Goal: Check status: Check status

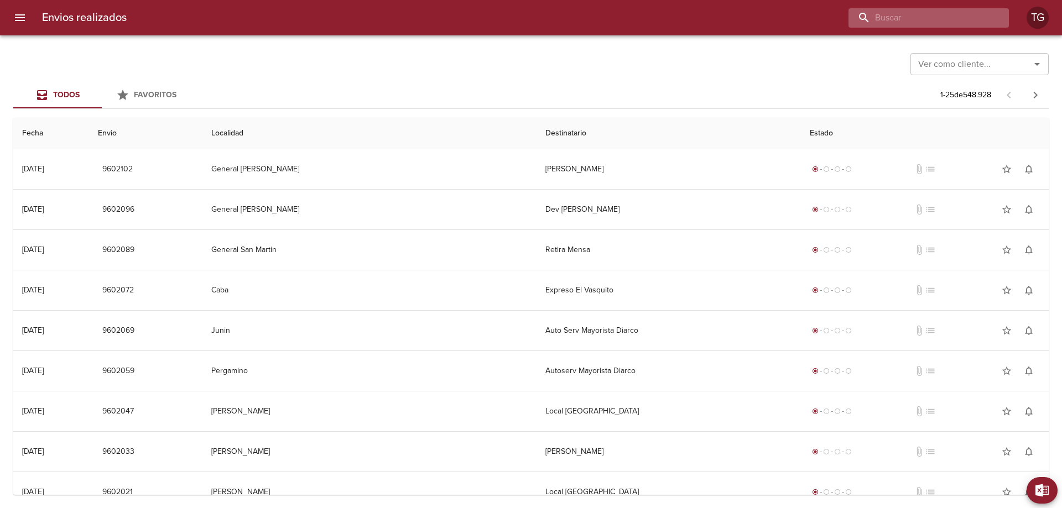
click at [959, 23] on input "buscar" at bounding box center [920, 17] width 142 height 19
type input "9492228"
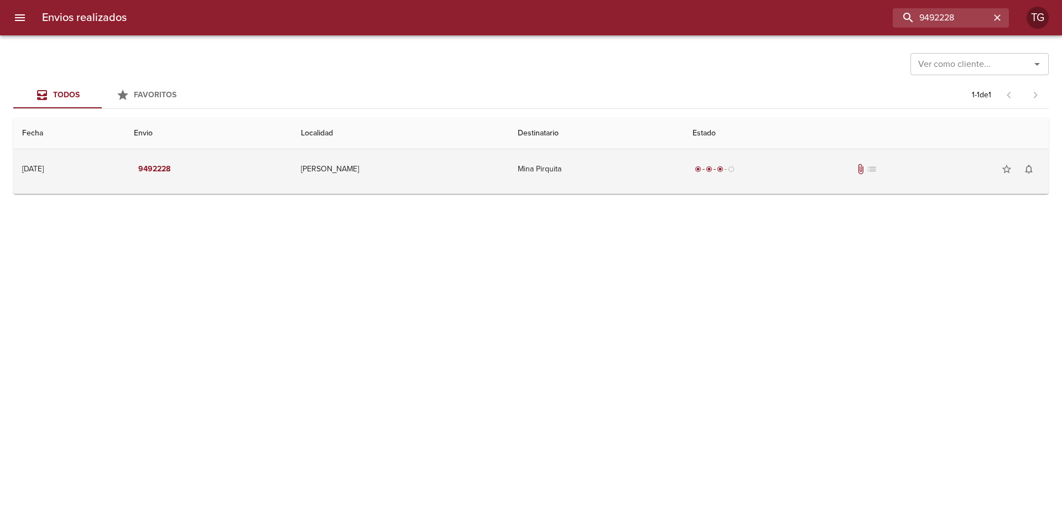
click at [593, 171] on td "Mina Pirquita" at bounding box center [596, 169] width 175 height 40
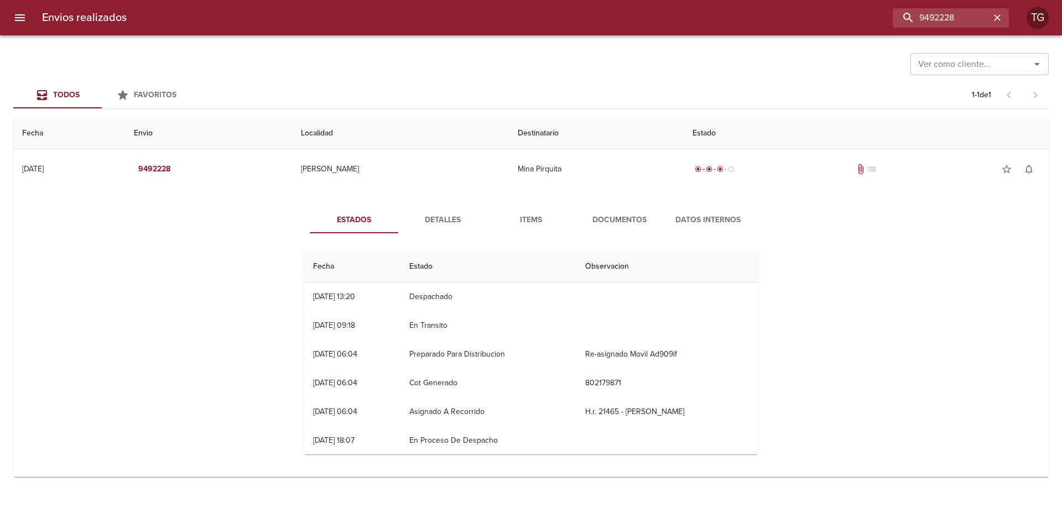
click at [626, 230] on button "Documentos" at bounding box center [619, 220] width 89 height 27
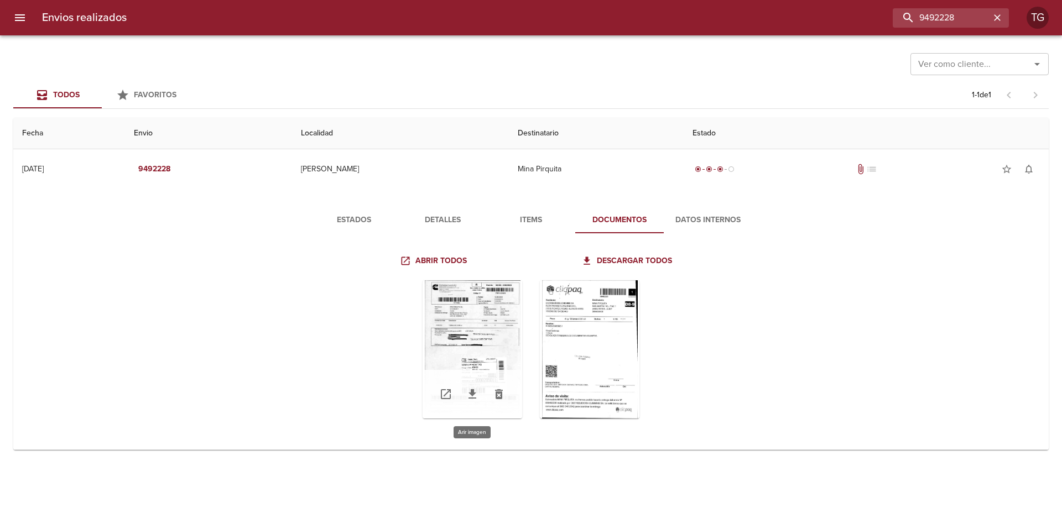
click at [497, 340] on div "Tabla de envíos del cliente" at bounding box center [473, 350] width 100 height 138
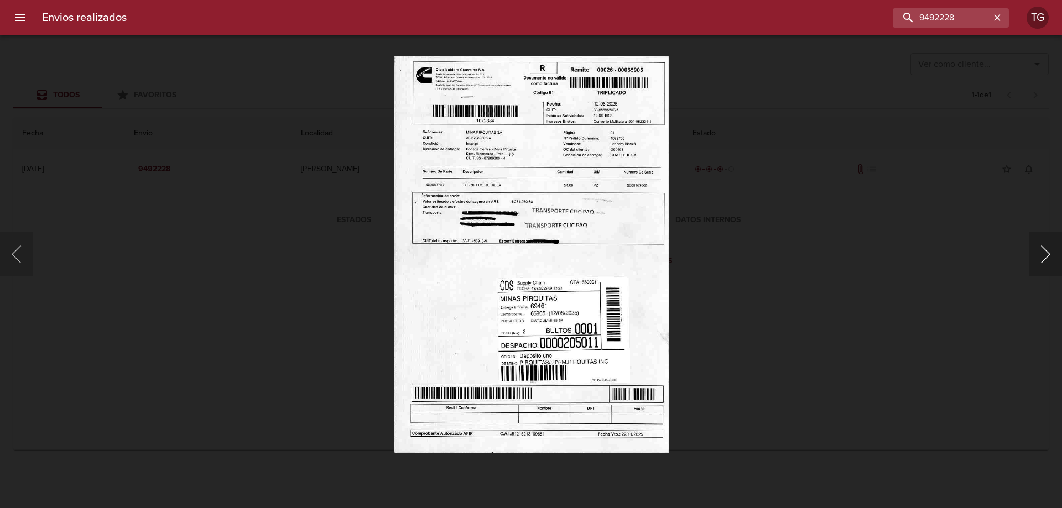
click at [1035, 255] on button "Siguiente" at bounding box center [1045, 254] width 33 height 44
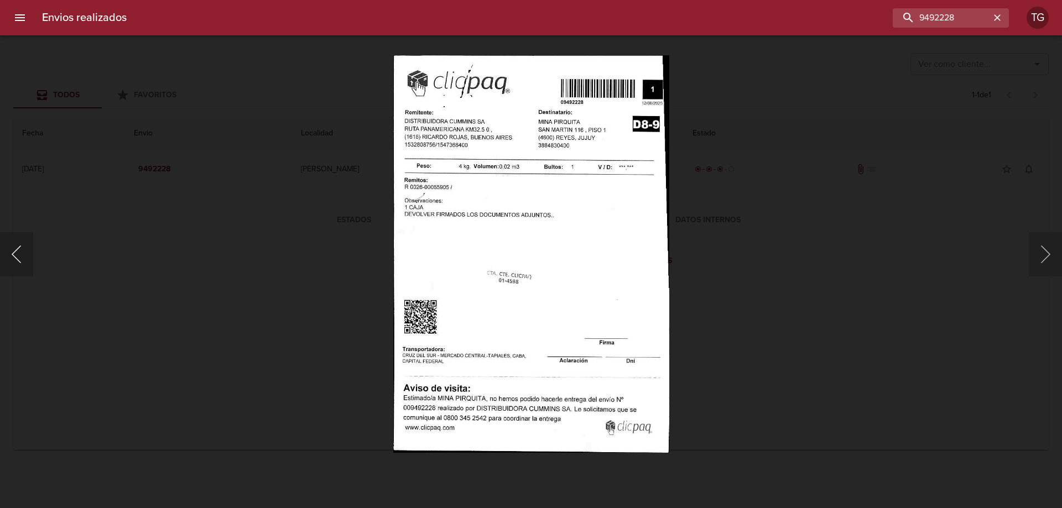
click at [14, 253] on button "Anterior" at bounding box center [16, 254] width 33 height 44
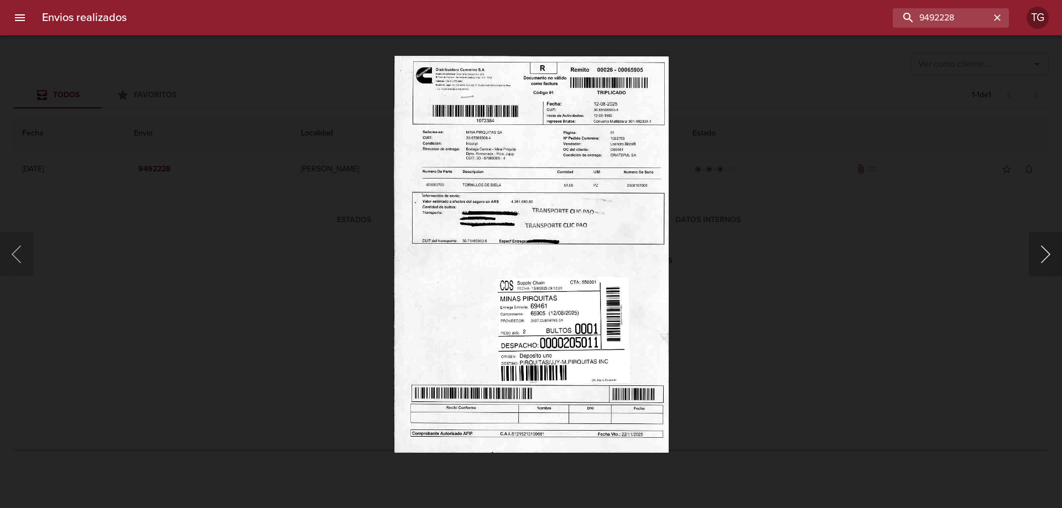
click at [1047, 256] on button "Siguiente" at bounding box center [1045, 254] width 33 height 44
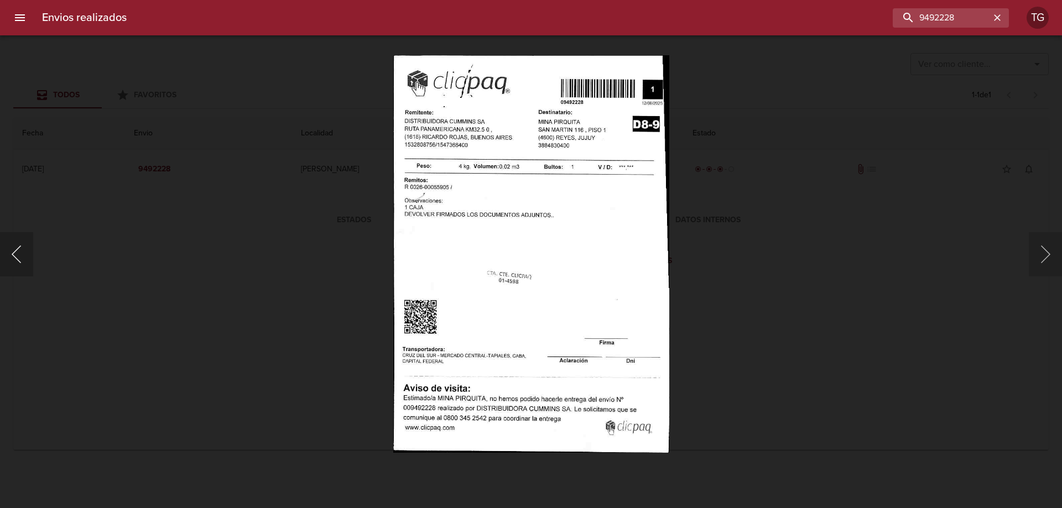
drag, startPoint x: 22, startPoint y: 253, endPoint x: 156, endPoint y: 246, distance: 134.1
click at [22, 253] on button "Anterior" at bounding box center [16, 254] width 33 height 44
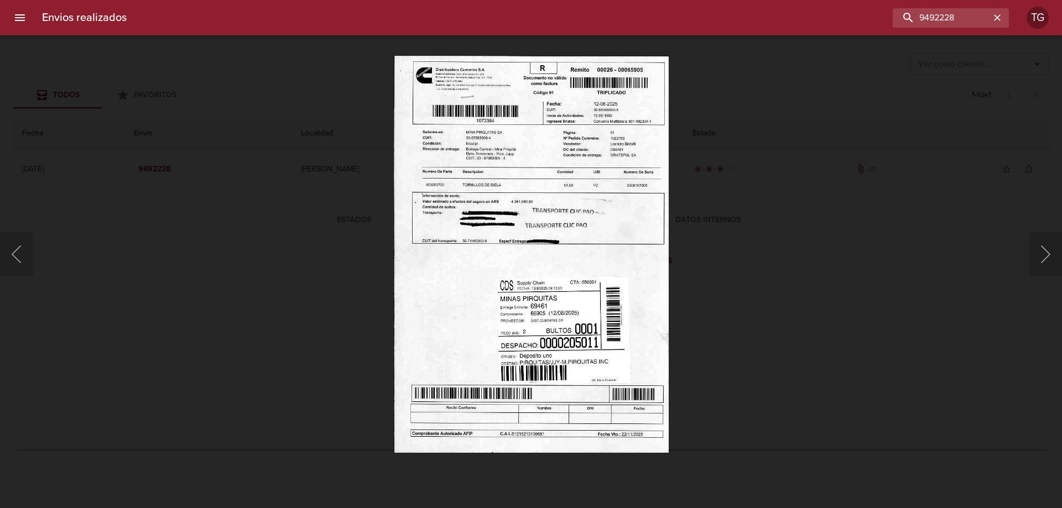
click at [560, 216] on img "Lightbox" at bounding box center [531, 254] width 275 height 398
click at [420, 93] on img "Lightbox" at bounding box center [531, 254] width 275 height 398
click at [6, 238] on div at bounding box center [5, 254] width 11 height 508
click at [17, 255] on button "Anterior" at bounding box center [16, 254] width 33 height 44
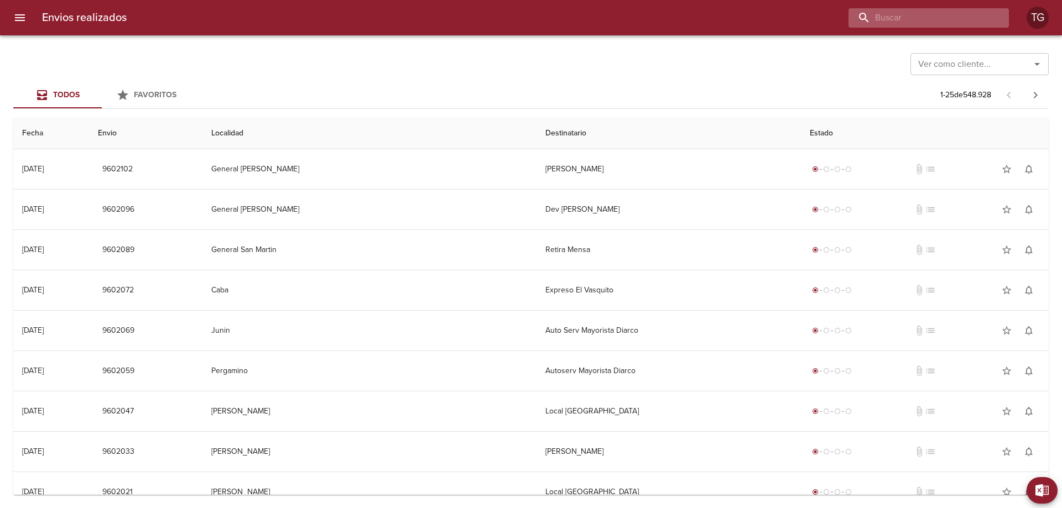
click at [943, 20] on input "buscar" at bounding box center [920, 17] width 142 height 19
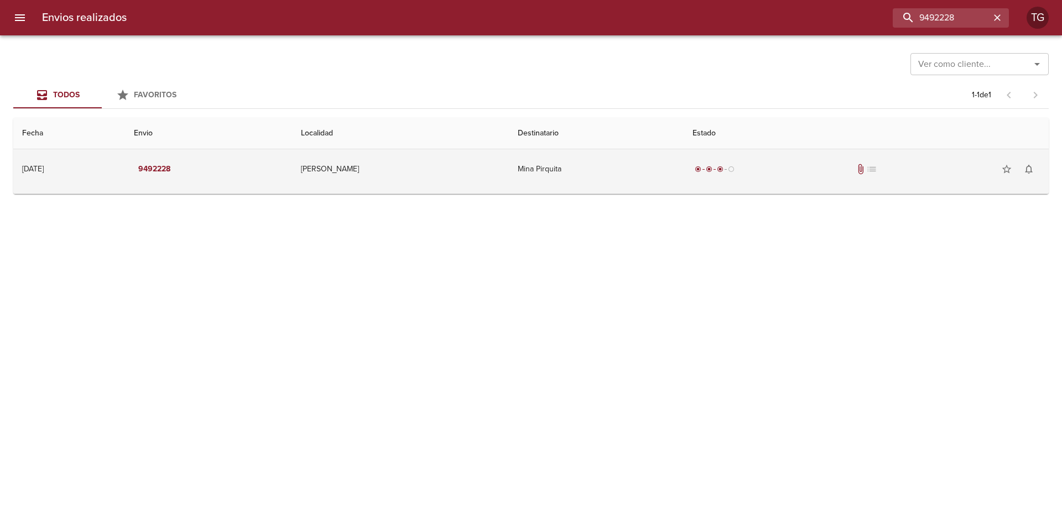
click at [556, 157] on td "Mina Pirquita" at bounding box center [596, 169] width 175 height 40
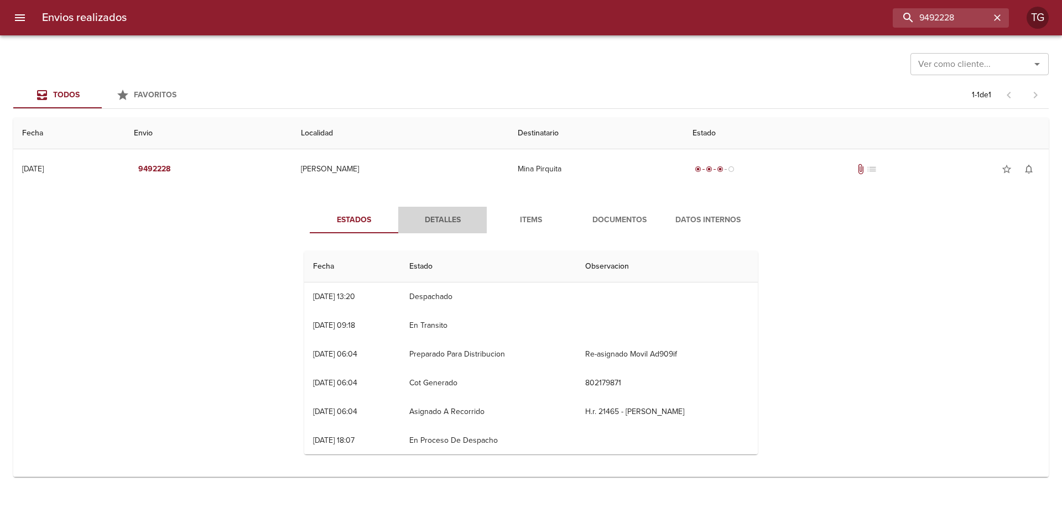
click at [432, 216] on span "Detalles" at bounding box center [442, 221] width 75 height 14
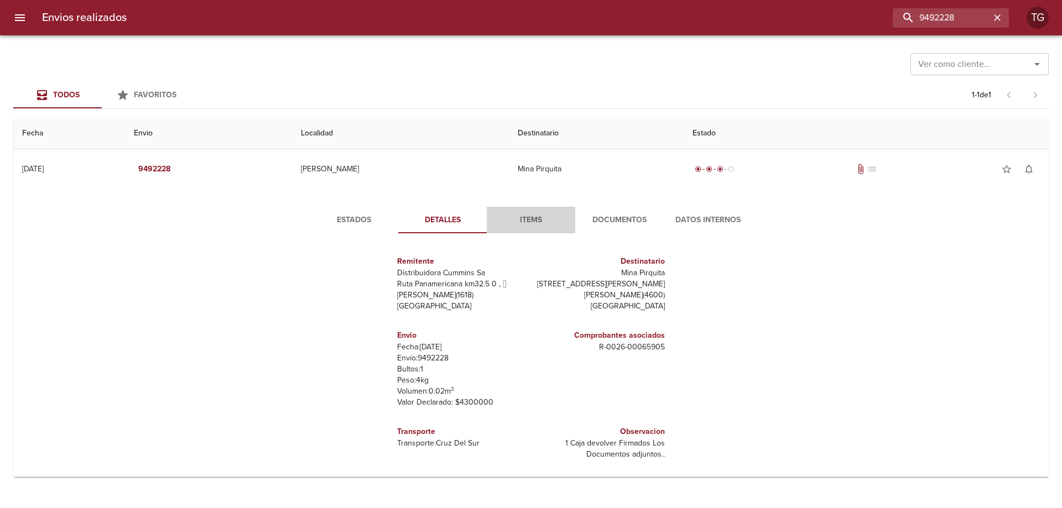
click at [531, 219] on span "Items" at bounding box center [531, 221] width 75 height 14
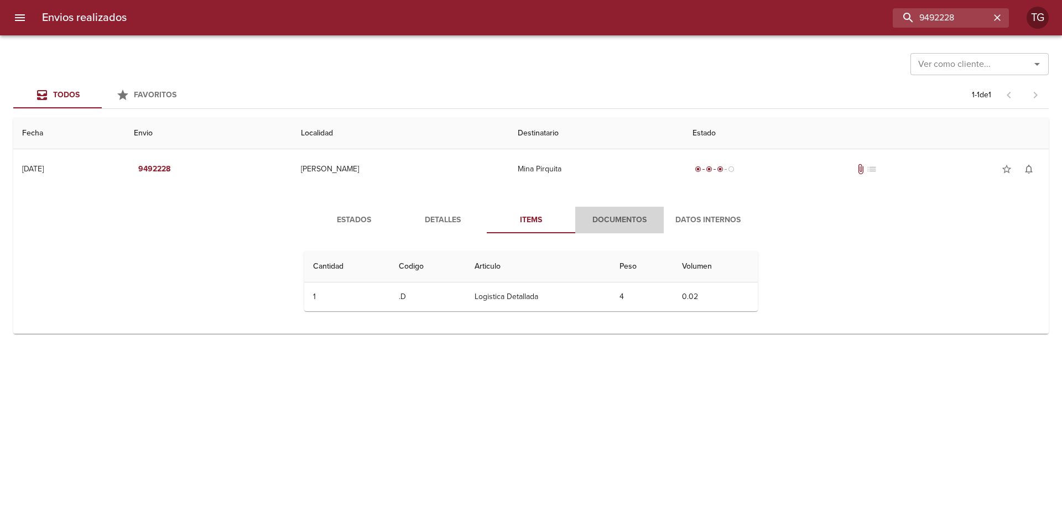
click at [614, 224] on span "Documentos" at bounding box center [619, 221] width 75 height 14
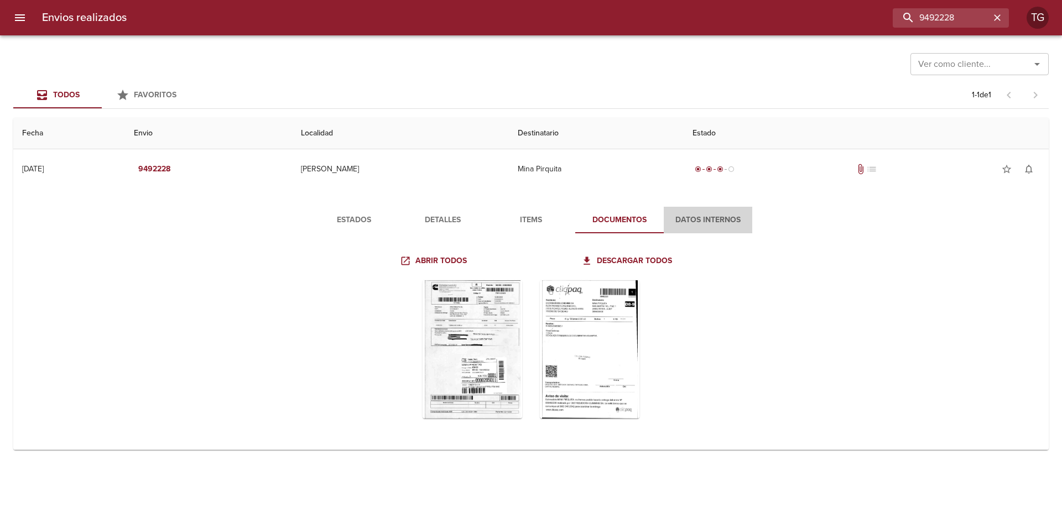
click at [709, 222] on span "Datos Internos" at bounding box center [708, 221] width 75 height 14
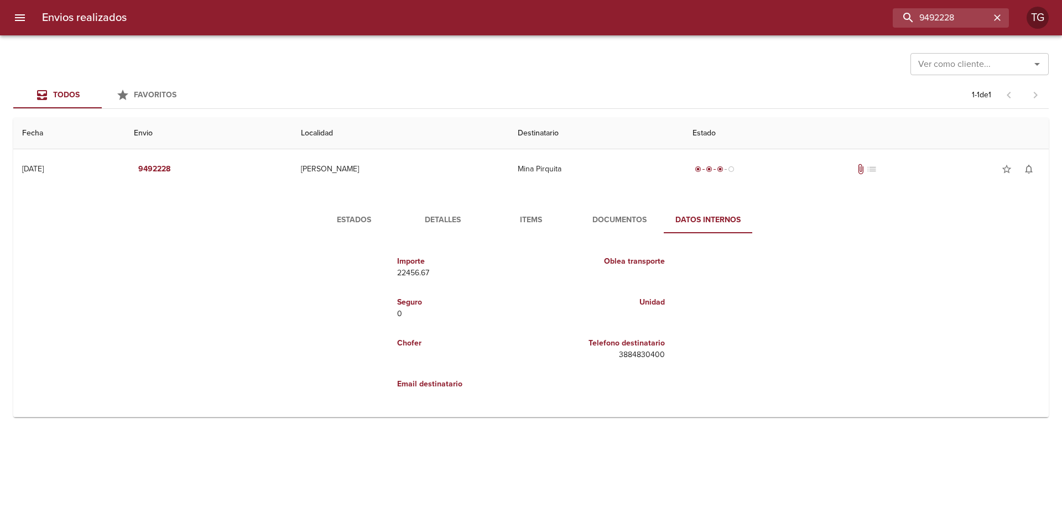
click at [630, 216] on span "Documentos" at bounding box center [619, 221] width 75 height 14
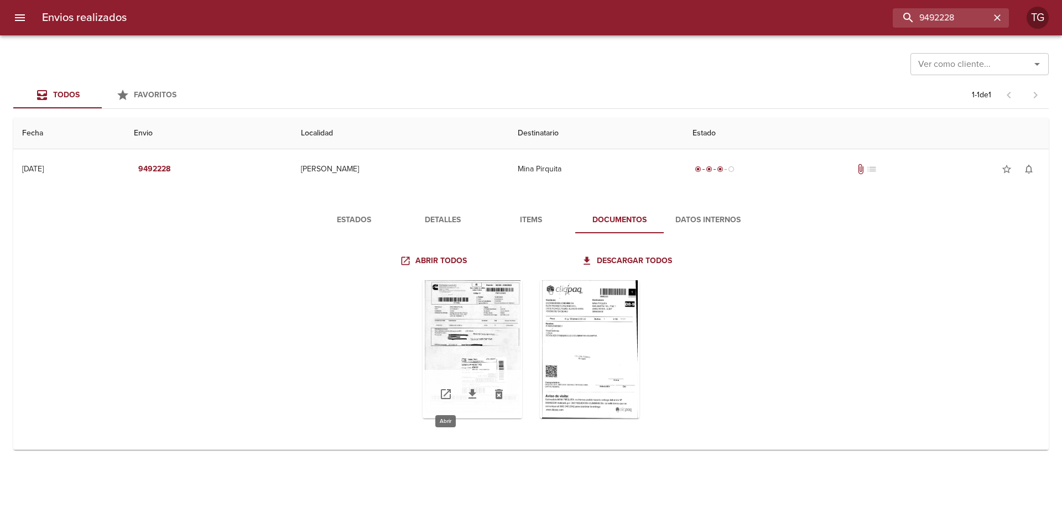
click at [449, 389] on icon "Tabla de envíos del cliente" at bounding box center [445, 394] width 13 height 13
drag, startPoint x: 72, startPoint y: 161, endPoint x: 870, endPoint y: 209, distance: 799.3
click at [844, 223] on div "Estados Detalles Items Documentos Datos Internos Abrir todos Descargar todos" at bounding box center [531, 322] width 1018 height 256
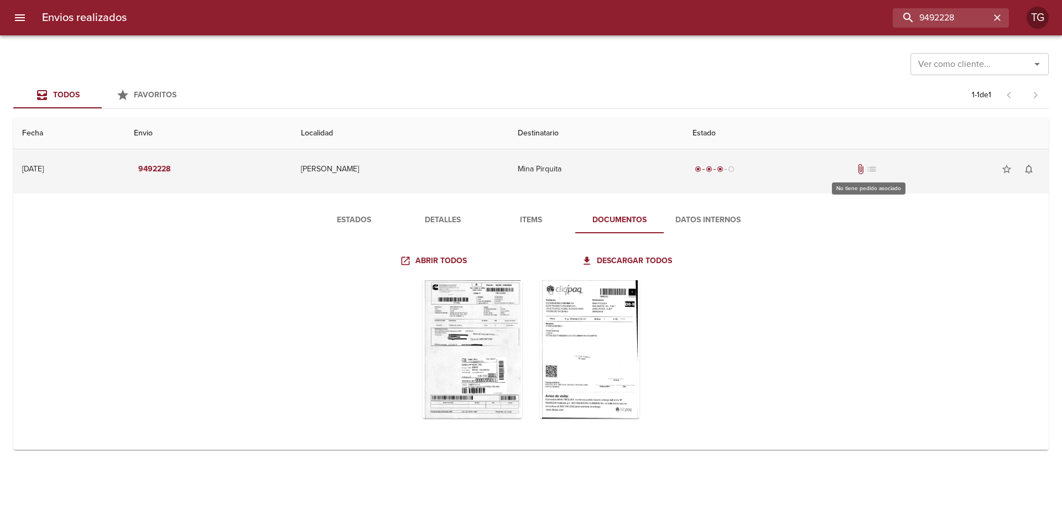
click at [870, 169] on span "list" at bounding box center [871, 169] width 11 height 11
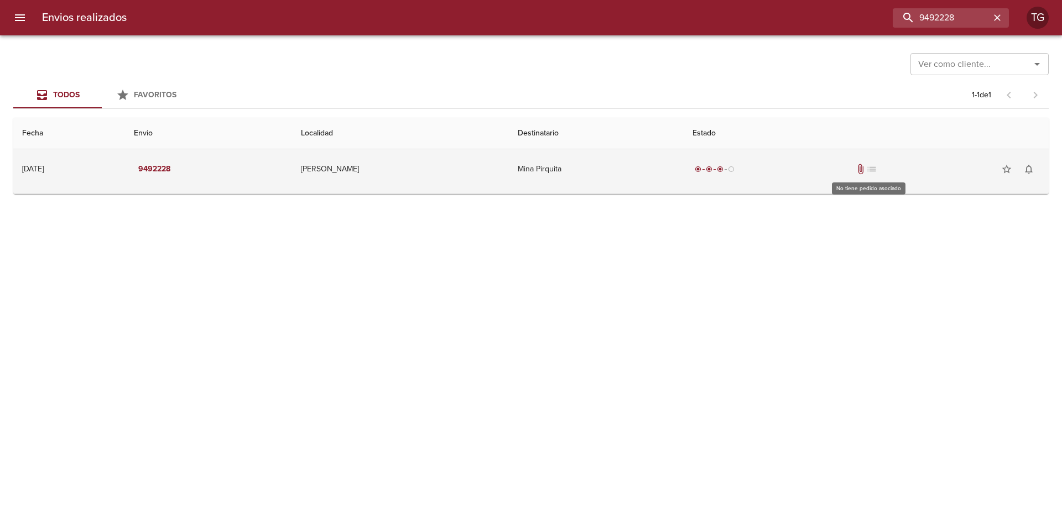
click at [870, 169] on span "list" at bounding box center [871, 169] width 11 height 11
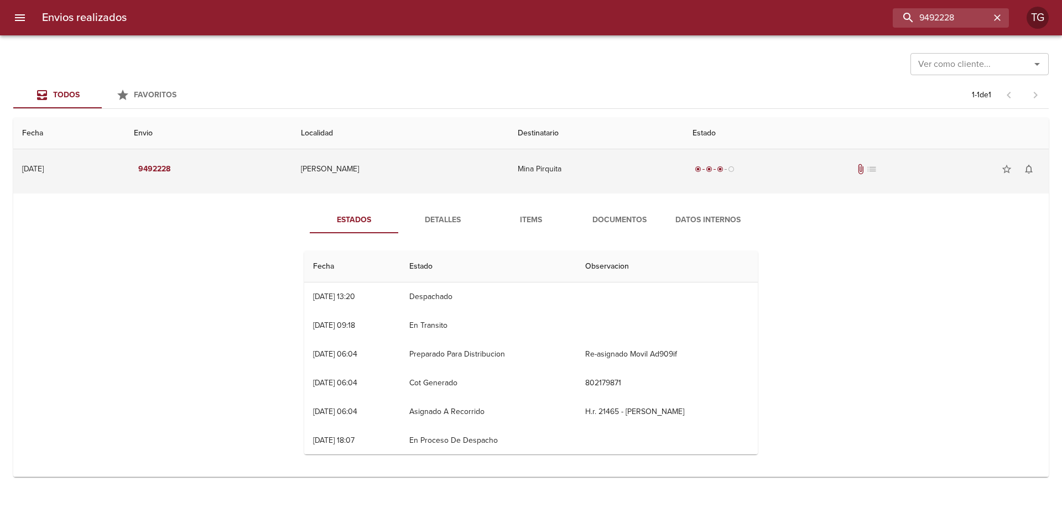
click at [868, 173] on span "list" at bounding box center [871, 169] width 11 height 11
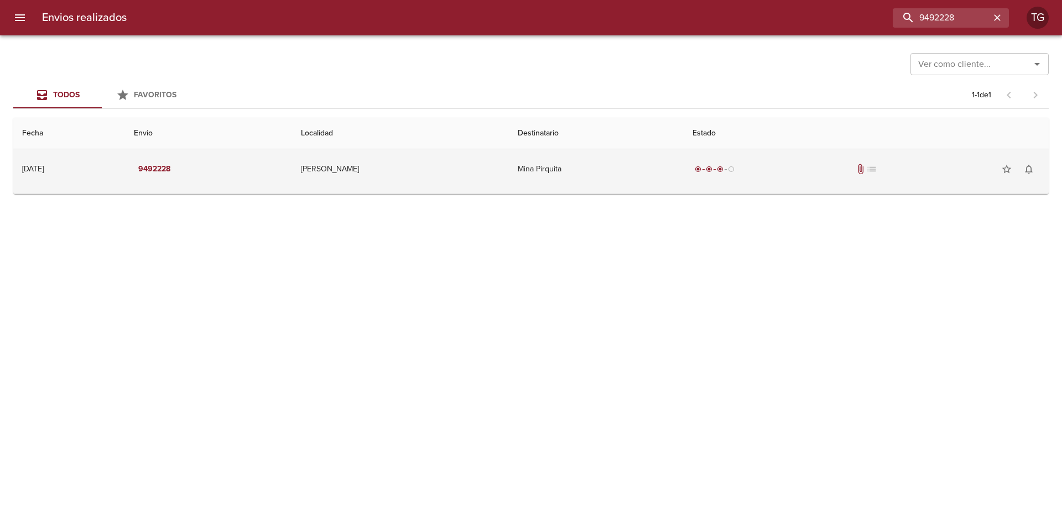
click at [632, 172] on td "Mina Pirquita" at bounding box center [596, 169] width 175 height 40
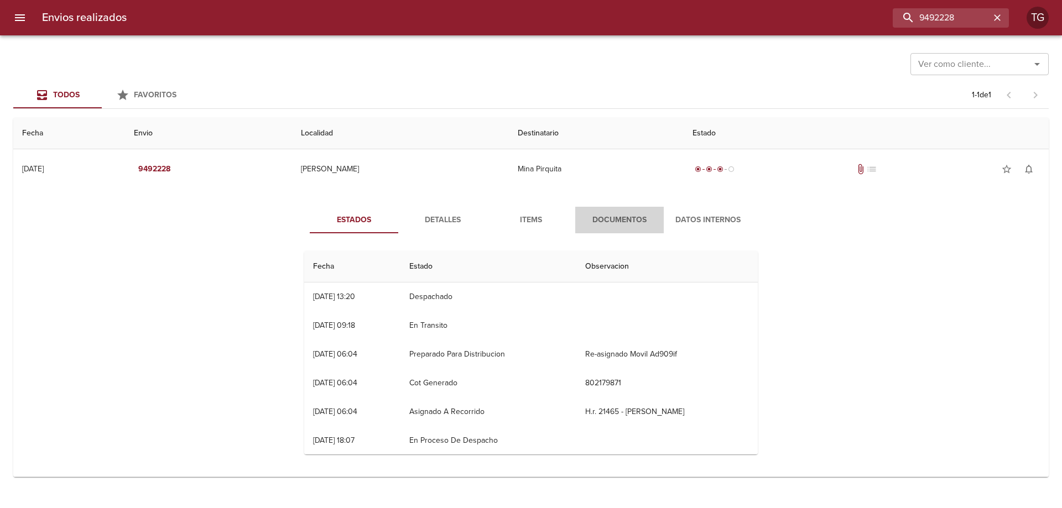
click at [619, 220] on span "Documentos" at bounding box center [619, 221] width 75 height 14
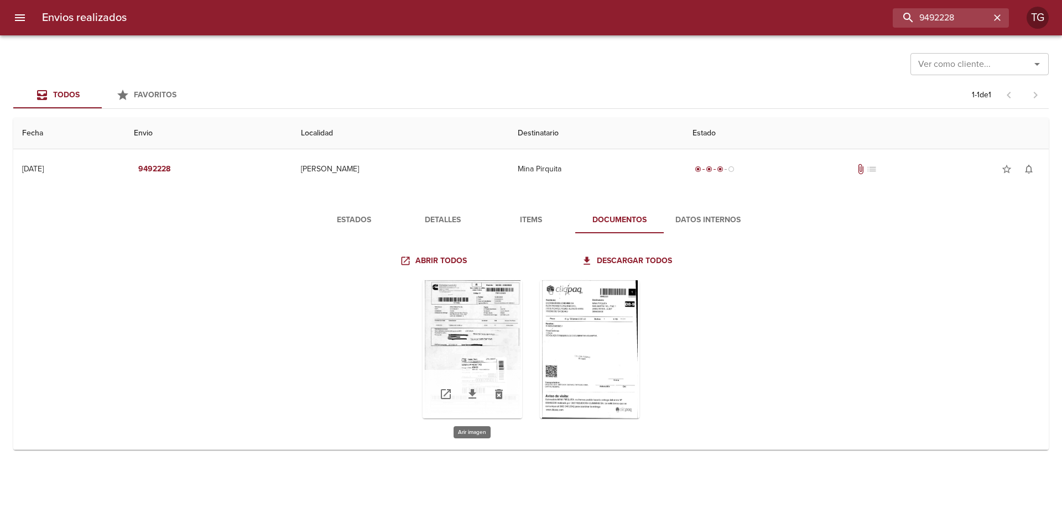
click at [505, 325] on div "Tabla de envíos del cliente" at bounding box center [473, 350] width 100 height 138
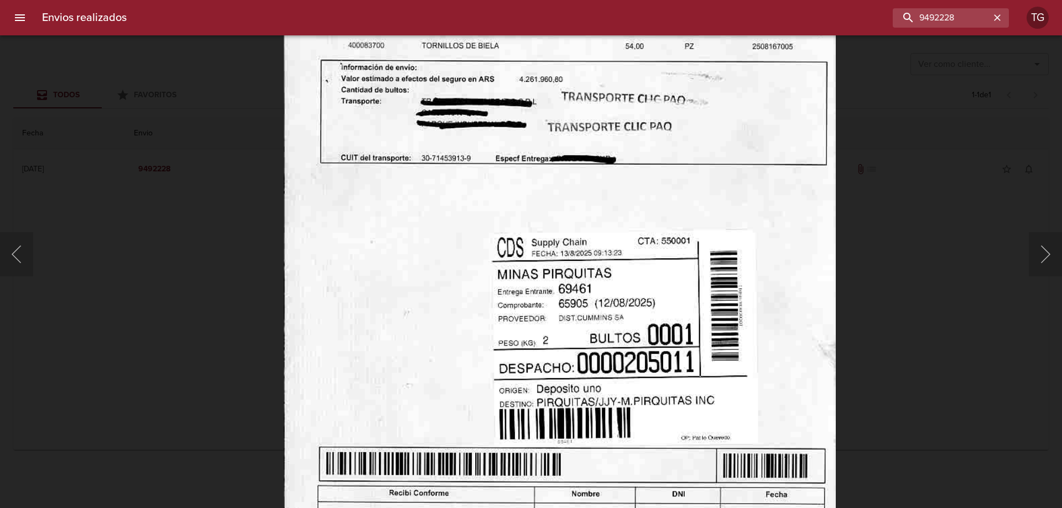
click at [600, 253] on img "Lightbox" at bounding box center [560, 184] width 552 height 799
drag, startPoint x: 983, startPoint y: 291, endPoint x: 601, endPoint y: 367, distance: 389.2
click at [980, 288] on div "Lightbox" at bounding box center [531, 254] width 1062 height 508
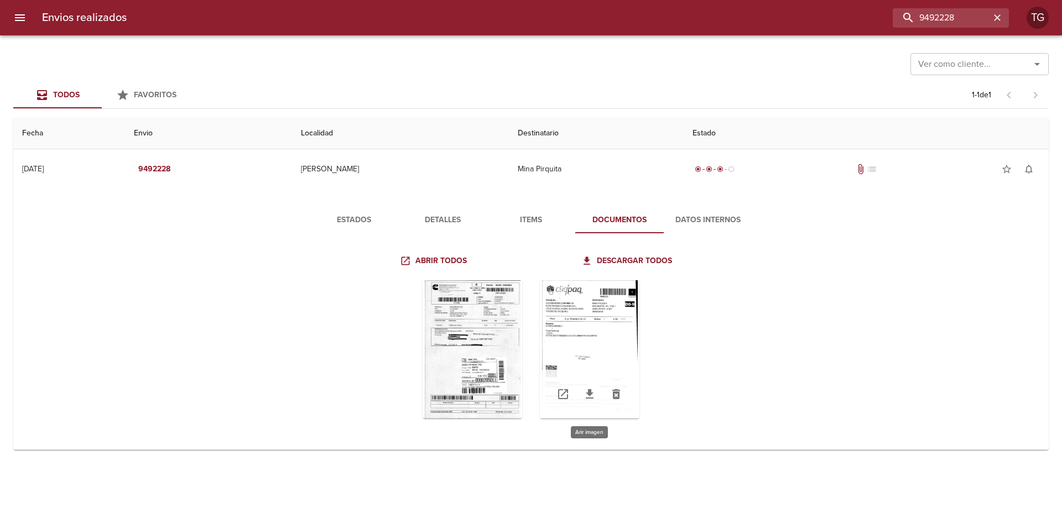
click at [605, 309] on div "Tabla de envíos del cliente" at bounding box center [590, 350] width 100 height 138
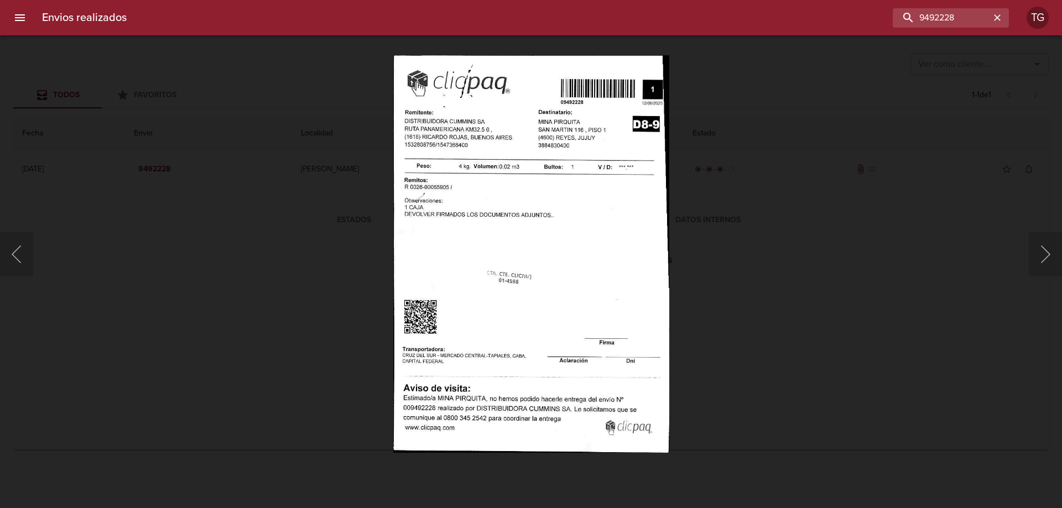
click at [530, 302] on img "Lightbox" at bounding box center [531, 254] width 276 height 398
click at [505, 290] on img "Lightbox" at bounding box center [531, 254] width 276 height 398
click at [779, 178] on div "Lightbox" at bounding box center [531, 254] width 1062 height 508
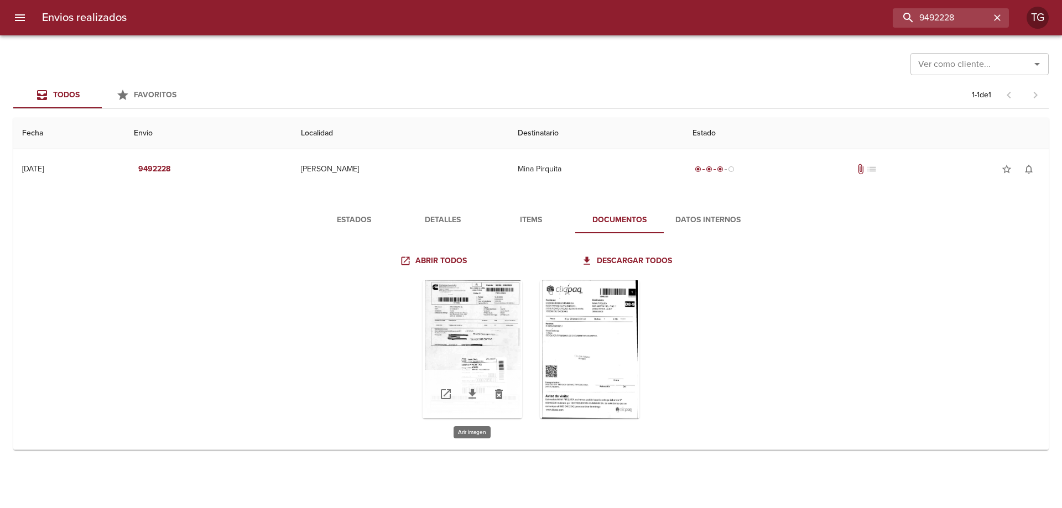
click at [499, 312] on div "Tabla de envíos del cliente" at bounding box center [473, 350] width 100 height 138
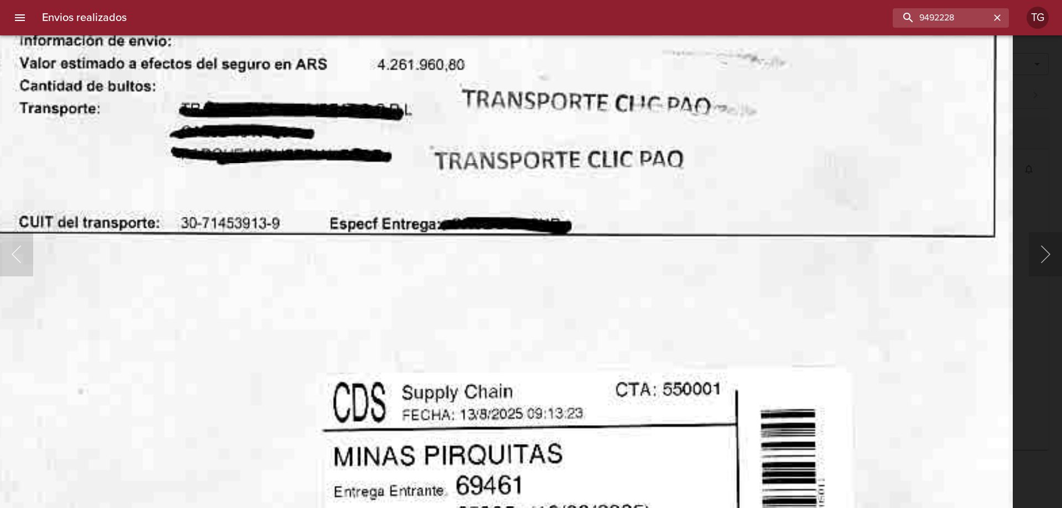
click at [683, 0] on html "Envios realizados 9492228 TG Ver como cliente... Ver como cliente... Todos Favo…" at bounding box center [531, 0] width 1062 height 0
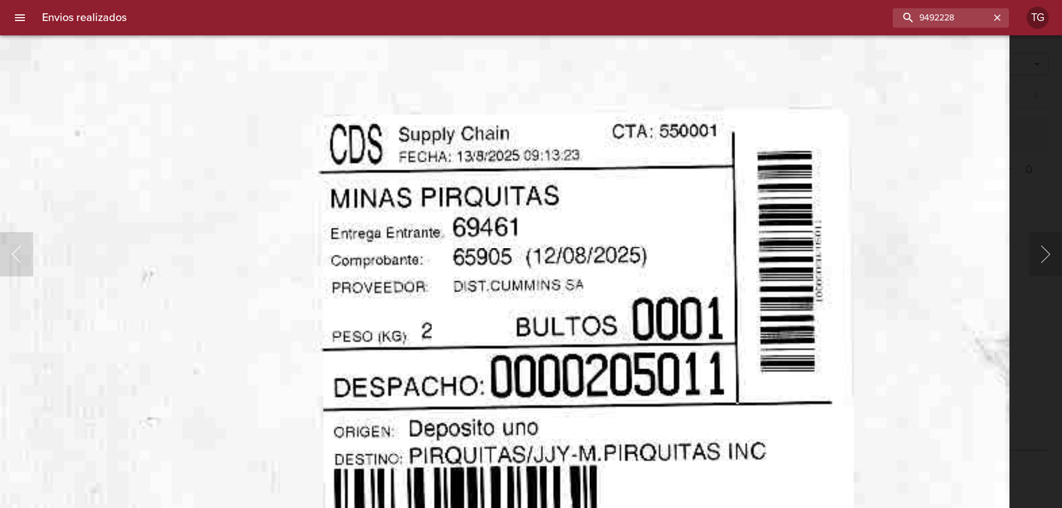
click at [601, 0] on body "Envios realizados 9492228 TG Ver como cliente... Ver como cliente... Todos Favo…" at bounding box center [531, 0] width 1062 height 0
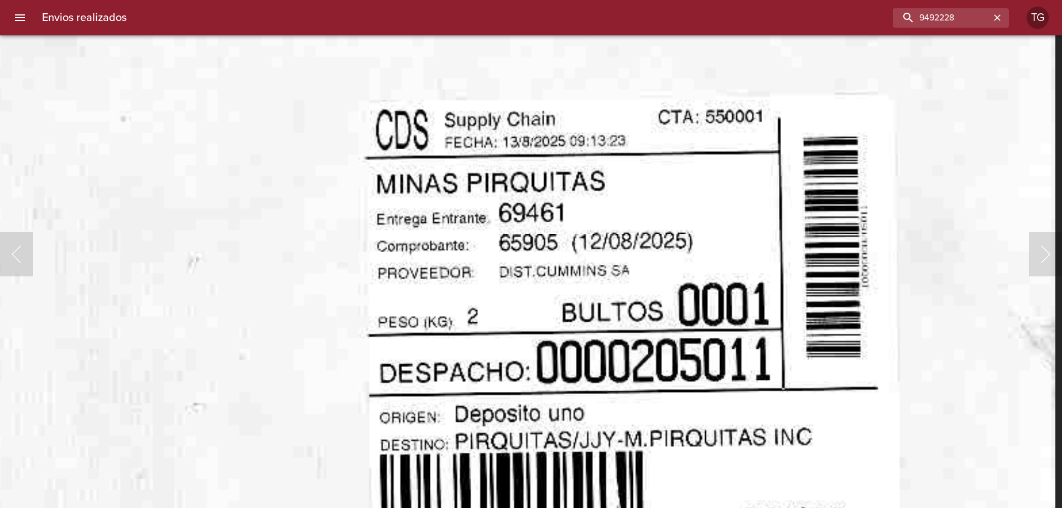
click at [763, 285] on img "Lightbox" at bounding box center [501, 4] width 1109 height 1606
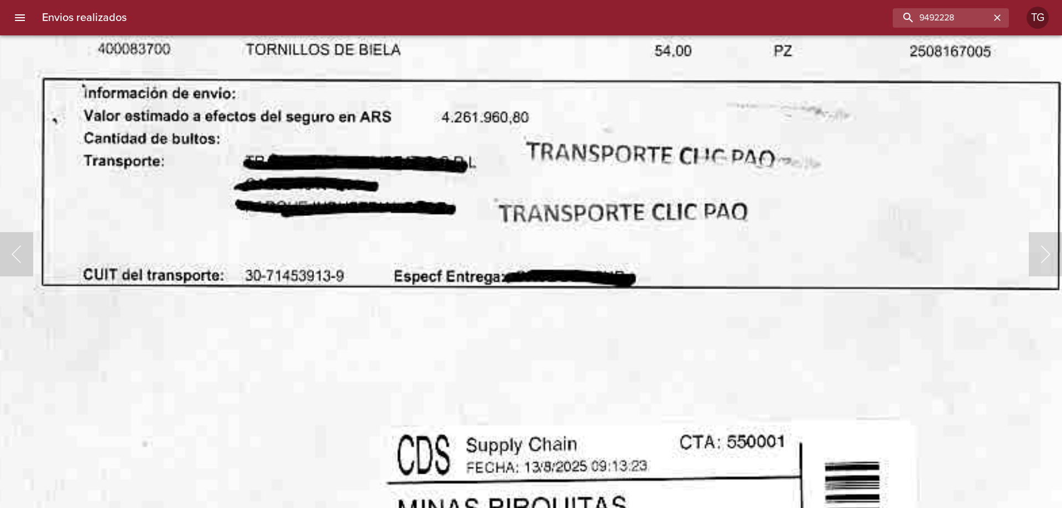
click at [389, 0] on html "Envios realizados 9492228 TG Ver como cliente... Ver como cliente... Todos Favo…" at bounding box center [531, 0] width 1062 height 0
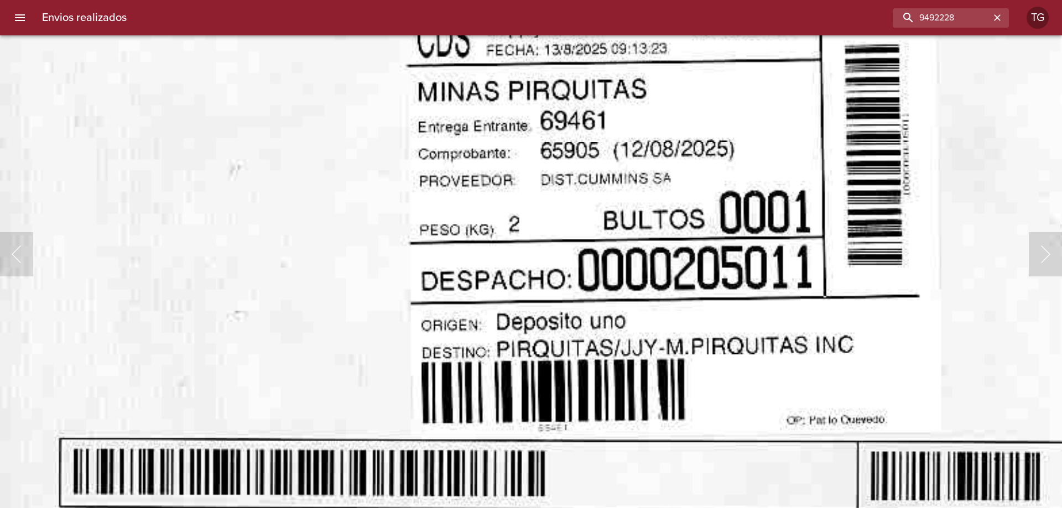
click at [736, 0] on html "Envios realizados 9492228 TG Ver como cliente... Ver como cliente... Todos Favo…" at bounding box center [531, 0] width 1062 height 0
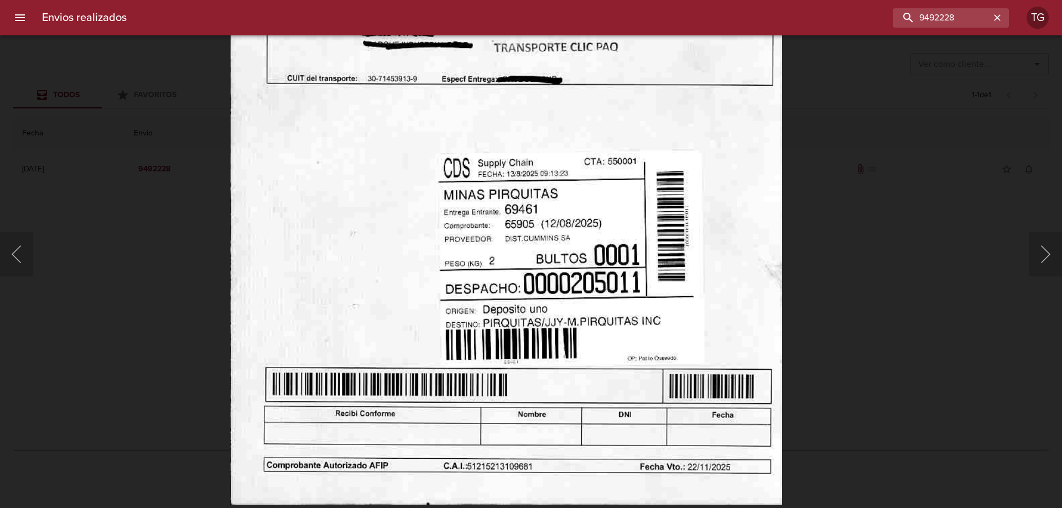
click at [661, 91] on img "Lightbox" at bounding box center [506, 105] width 552 height 799
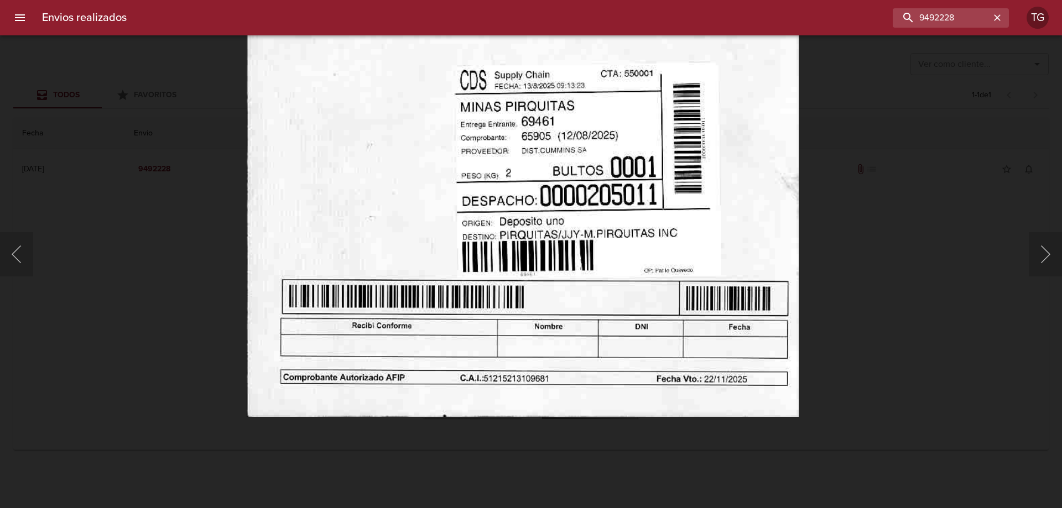
click at [678, 0] on body "Envios realizados 9492228 TG Ver como cliente... Ver como cliente... Todos Favo…" at bounding box center [531, 0] width 1062 height 0
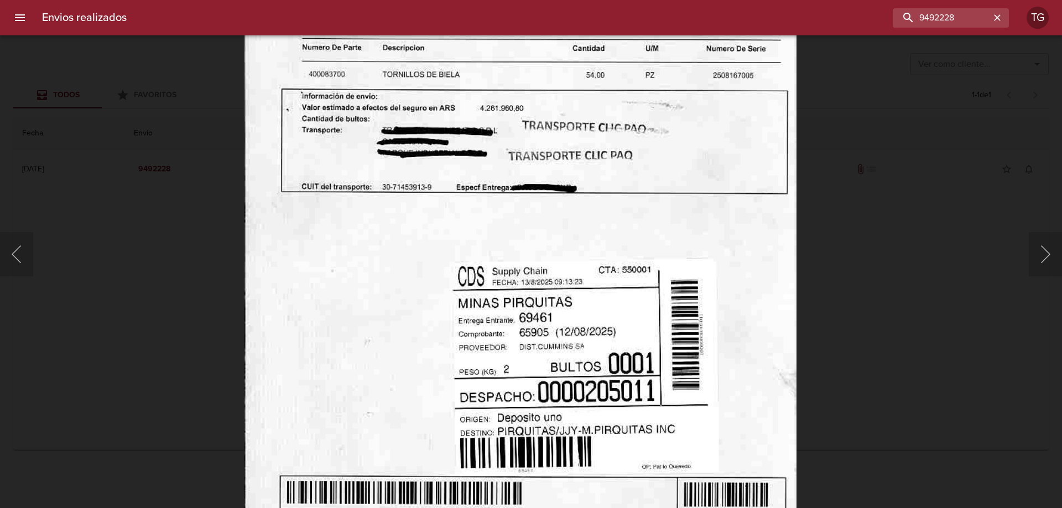
click at [555, 392] on img "Lightbox" at bounding box center [521, 213] width 552 height 799
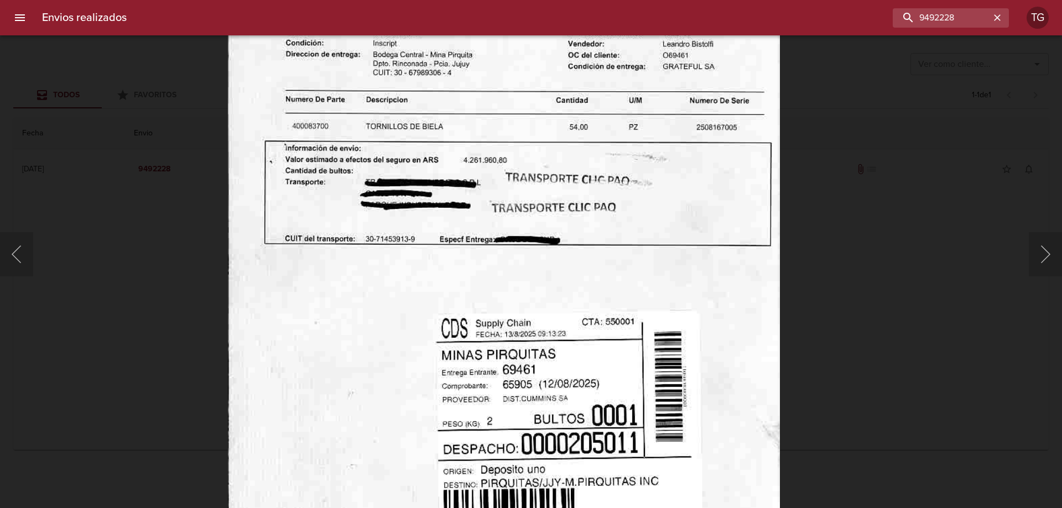
click at [546, 367] on img "Lightbox" at bounding box center [504, 265] width 552 height 799
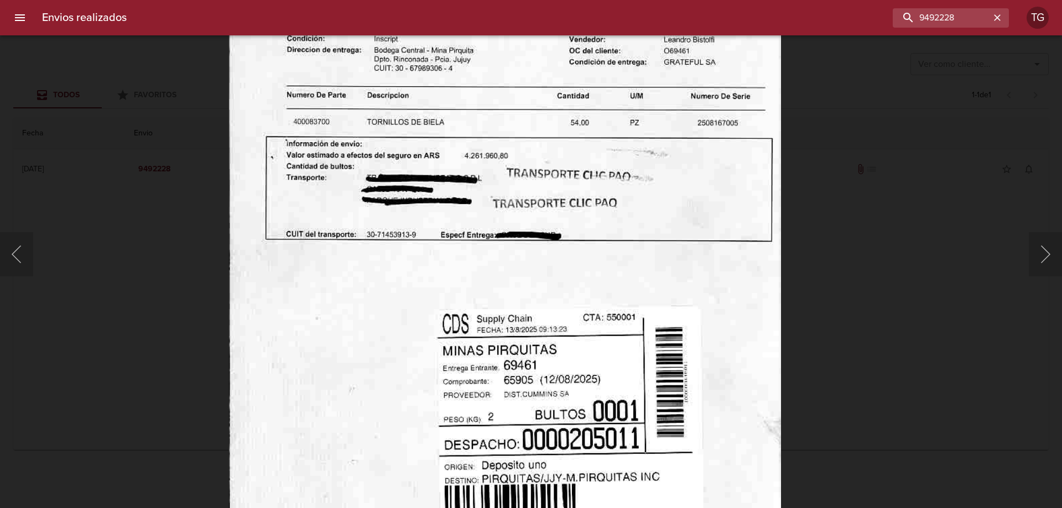
click at [548, 333] on img "Lightbox" at bounding box center [505, 261] width 552 height 799
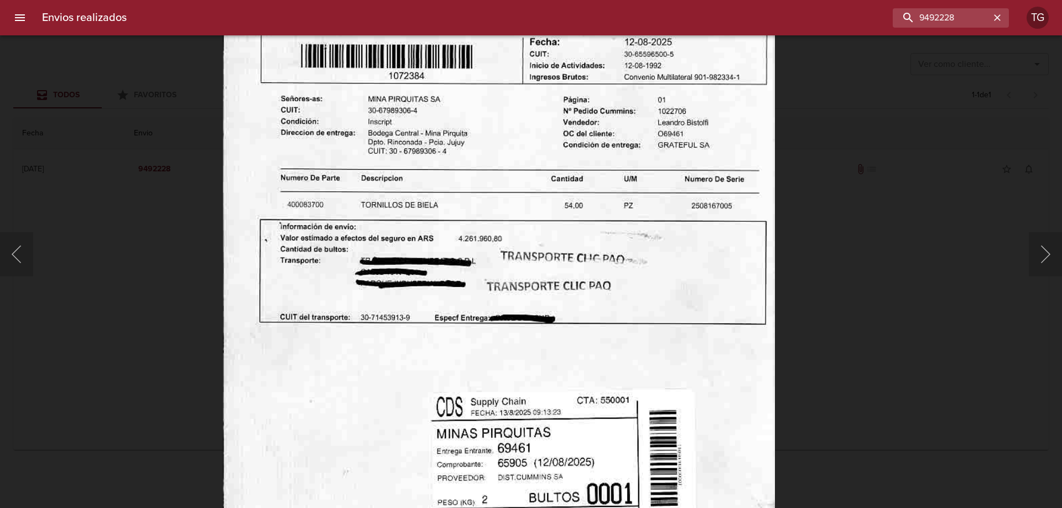
click at [535, 367] on img "Lightbox" at bounding box center [499, 344] width 552 height 799
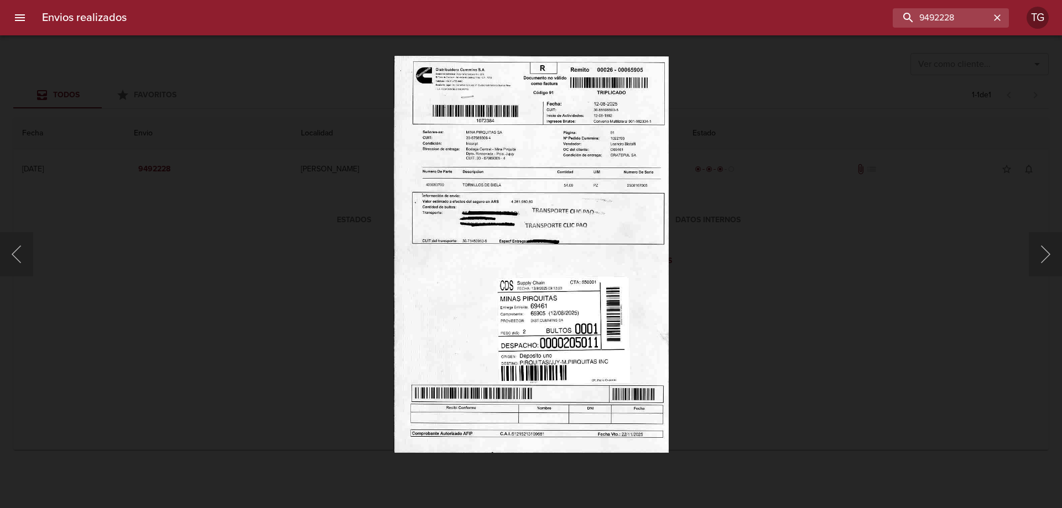
click at [770, 175] on div "Lightbox" at bounding box center [531, 254] width 1062 height 508
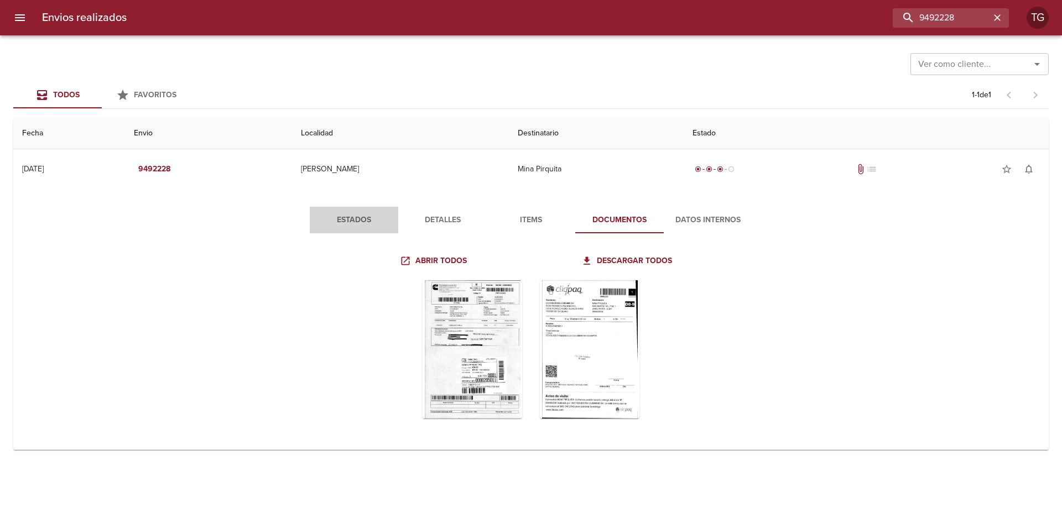
click at [345, 215] on span "Estados" at bounding box center [353, 221] width 75 height 14
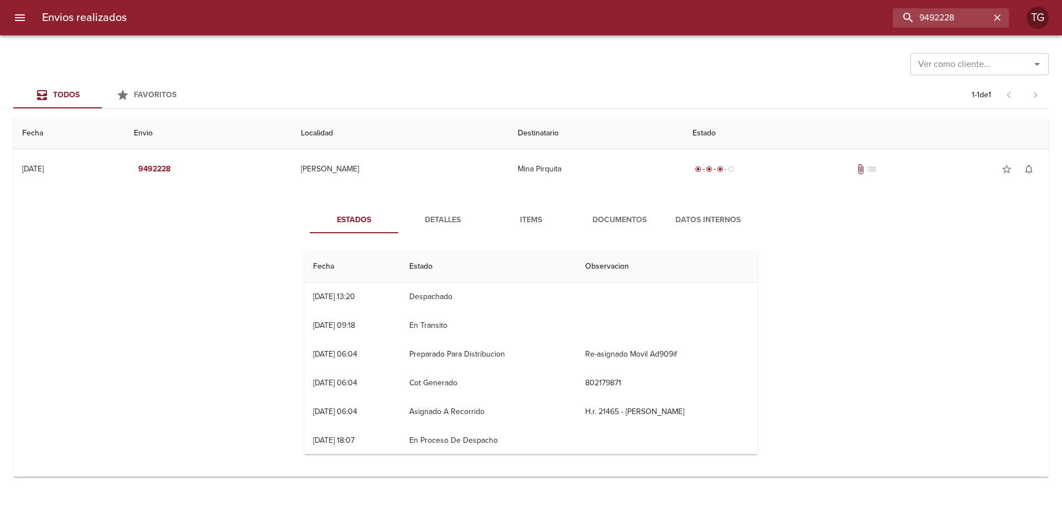
click at [431, 219] on span "Detalles" at bounding box center [442, 221] width 75 height 14
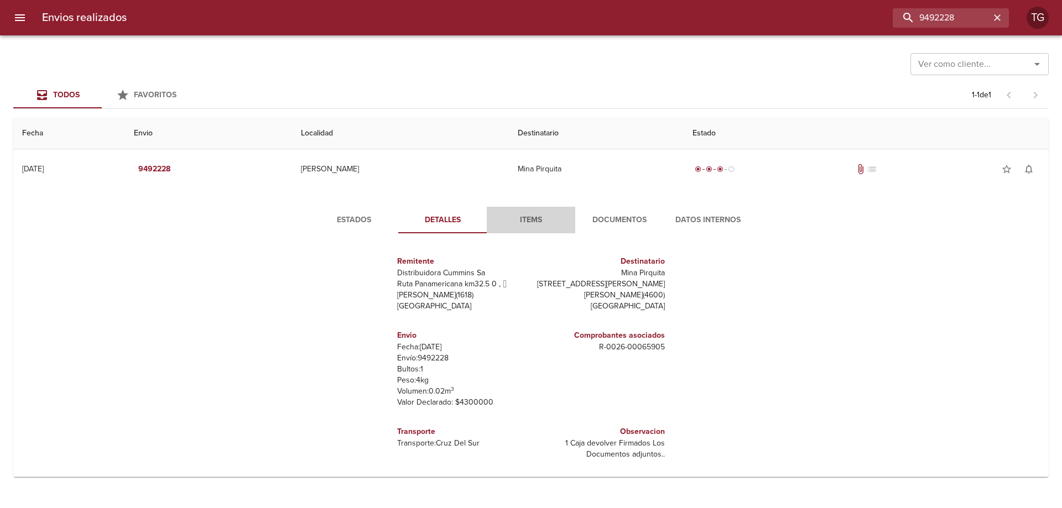
click at [549, 220] on span "Items" at bounding box center [531, 221] width 75 height 14
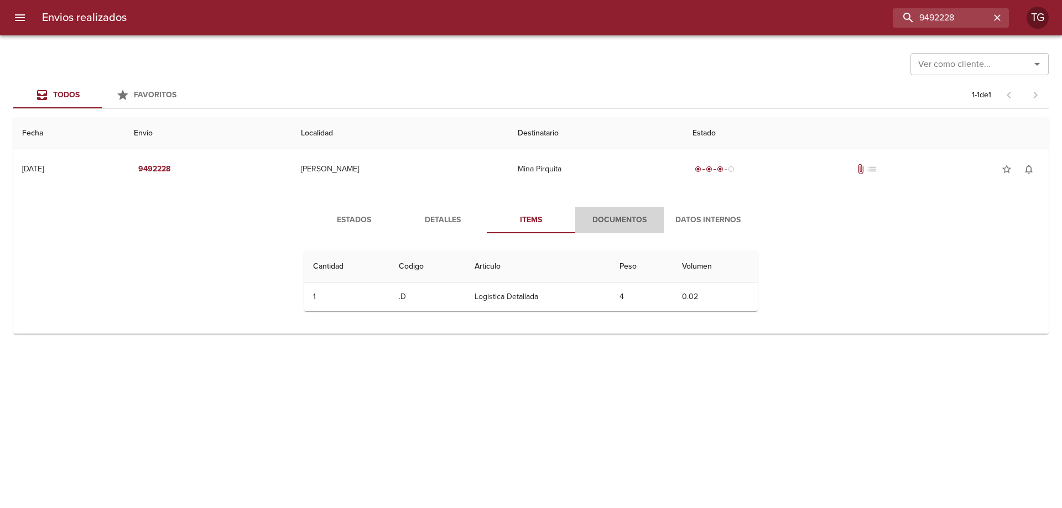
click at [611, 218] on span "Documentos" at bounding box center [619, 221] width 75 height 14
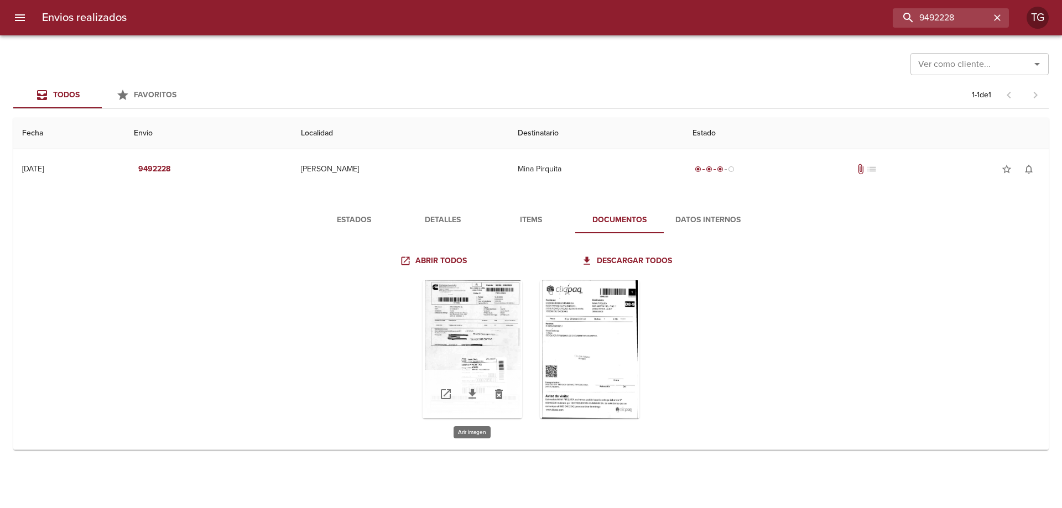
click at [486, 330] on div "Tabla de envíos del cliente" at bounding box center [473, 350] width 100 height 138
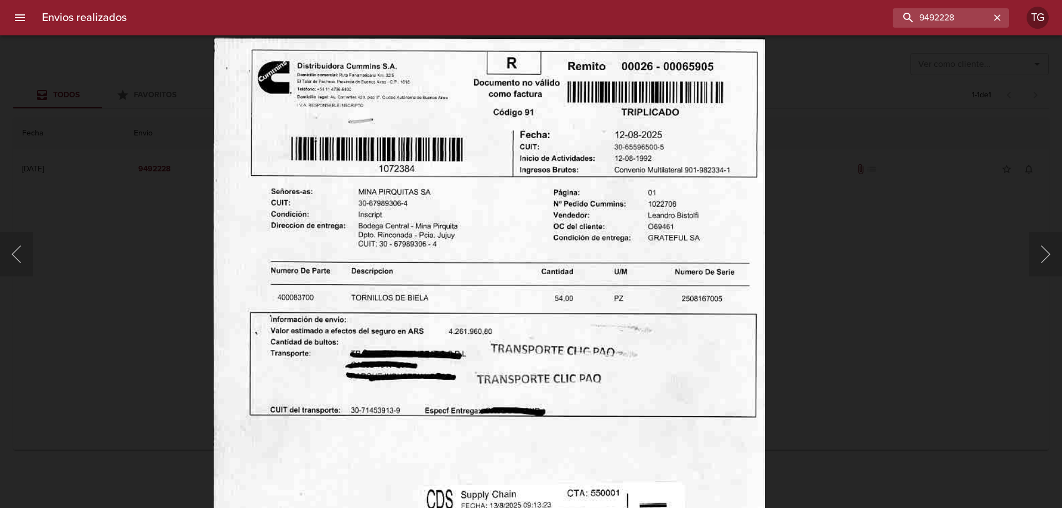
click at [534, 427] on img "Lightbox" at bounding box center [489, 437] width 552 height 799
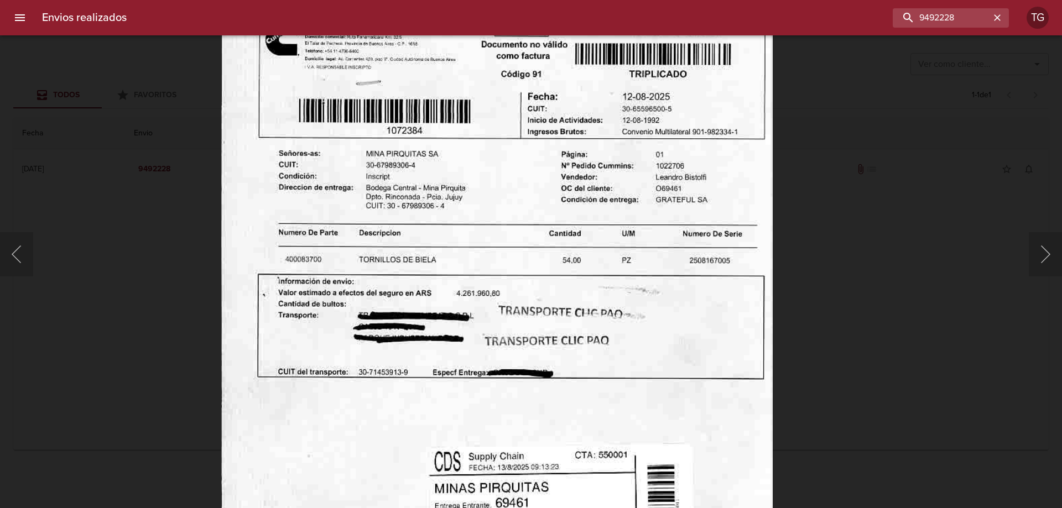
click at [586, 247] on img "Lightbox" at bounding box center [497, 398] width 552 height 799
click at [958, 14] on input "9492228" at bounding box center [920, 17] width 142 height 19
type input "9584671"
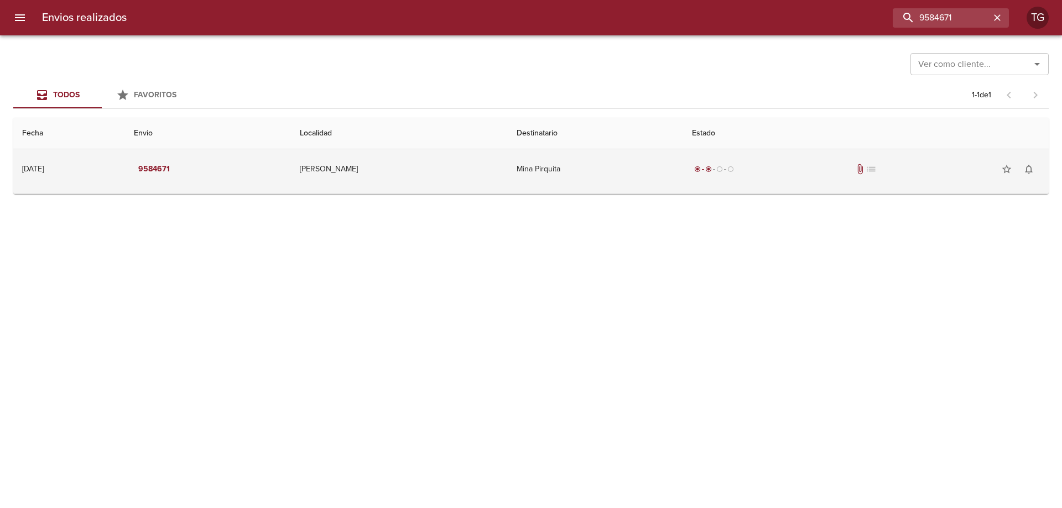
click at [352, 170] on td "Reyes" at bounding box center [399, 169] width 217 height 40
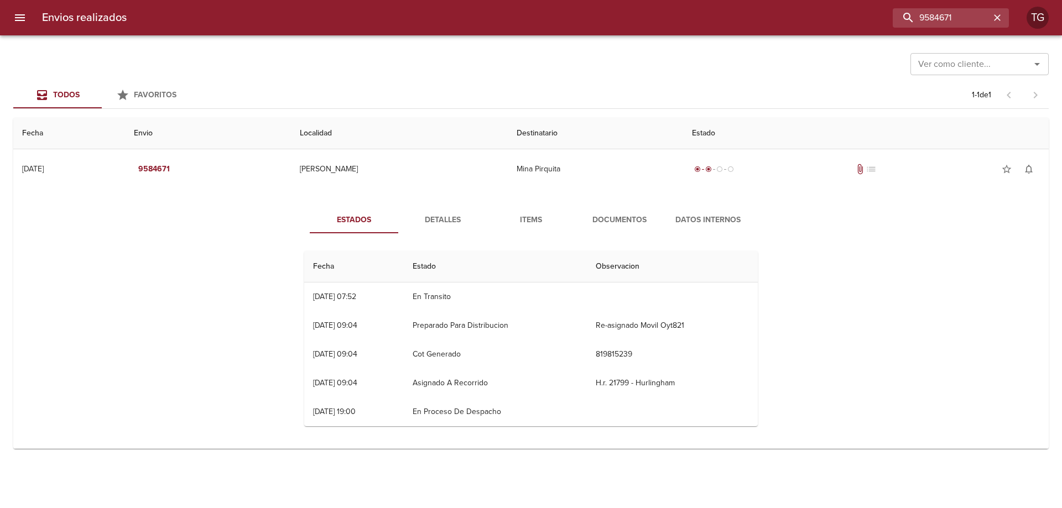
click at [613, 221] on span "Documentos" at bounding box center [619, 221] width 75 height 14
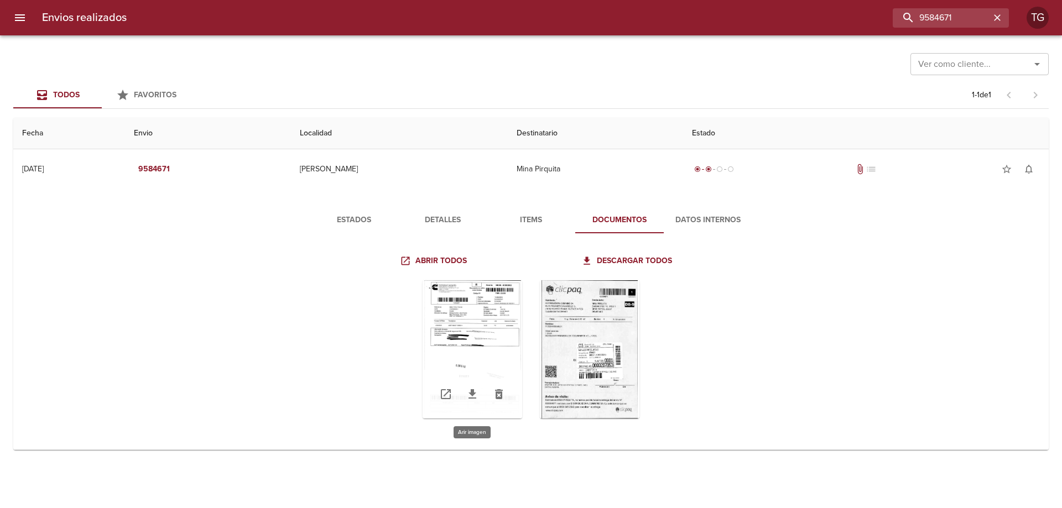
click at [481, 328] on div "Tabla de envíos del cliente" at bounding box center [473, 350] width 100 height 138
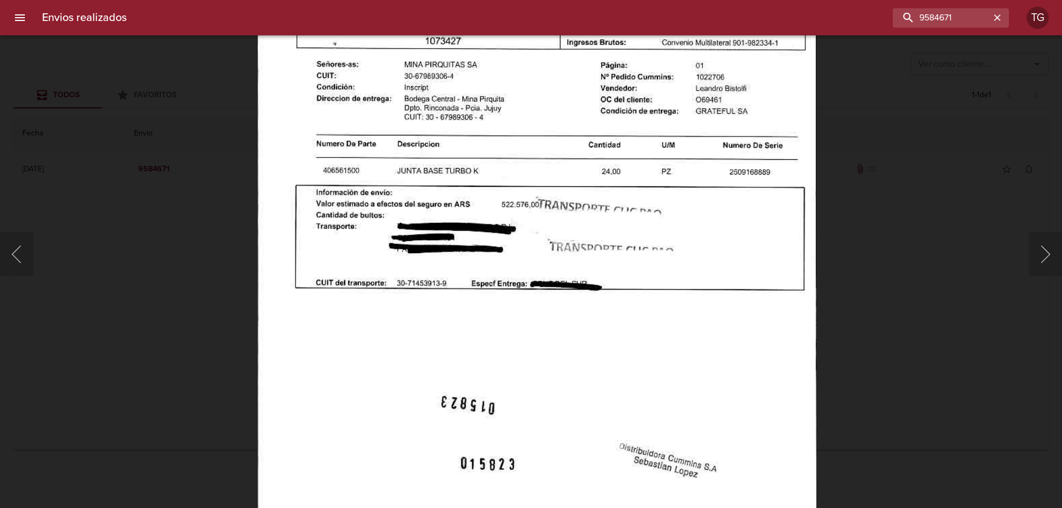
click at [599, 60] on img "Lightbox" at bounding box center [537, 308] width 559 height 799
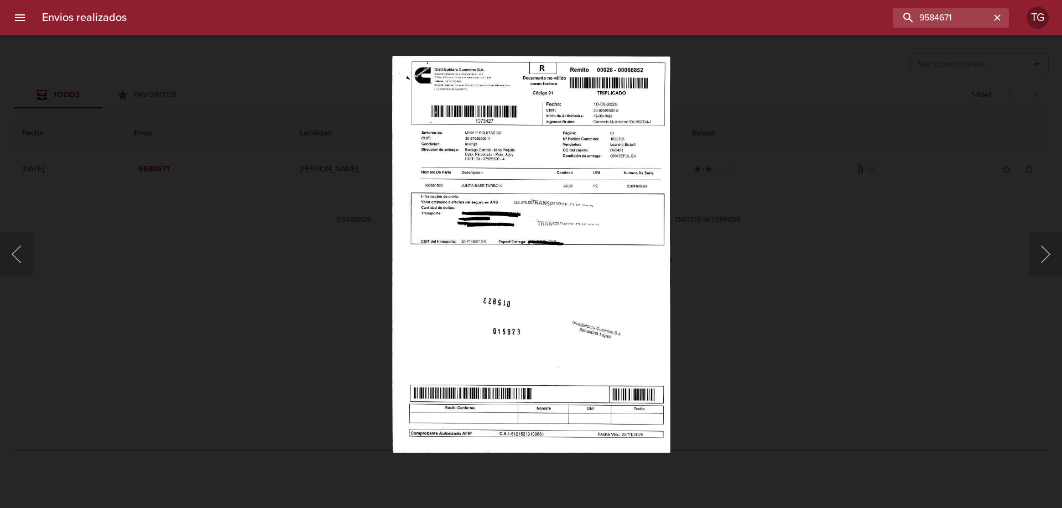
click at [602, 299] on img "Lightbox" at bounding box center [531, 254] width 278 height 398
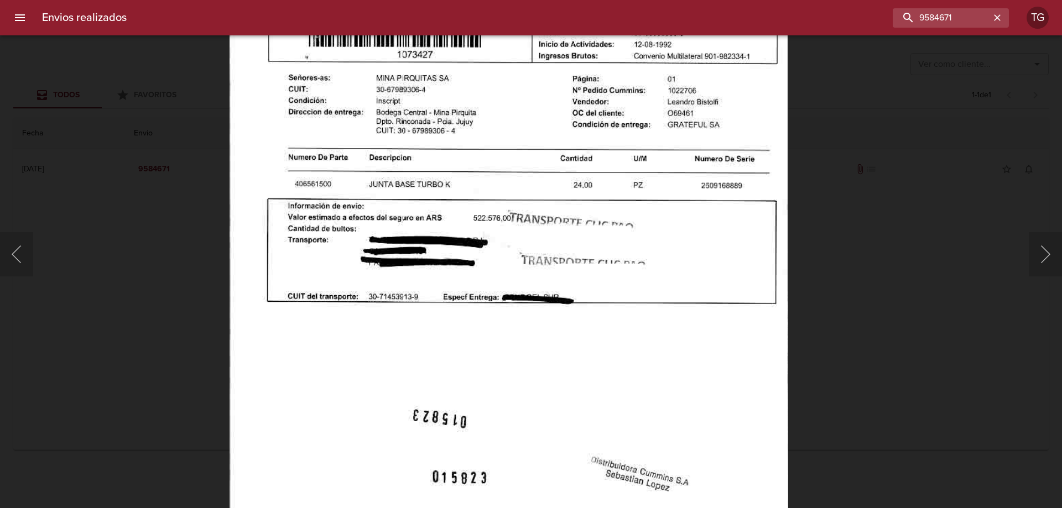
click at [513, 438] on img "Lightbox" at bounding box center [509, 322] width 559 height 799
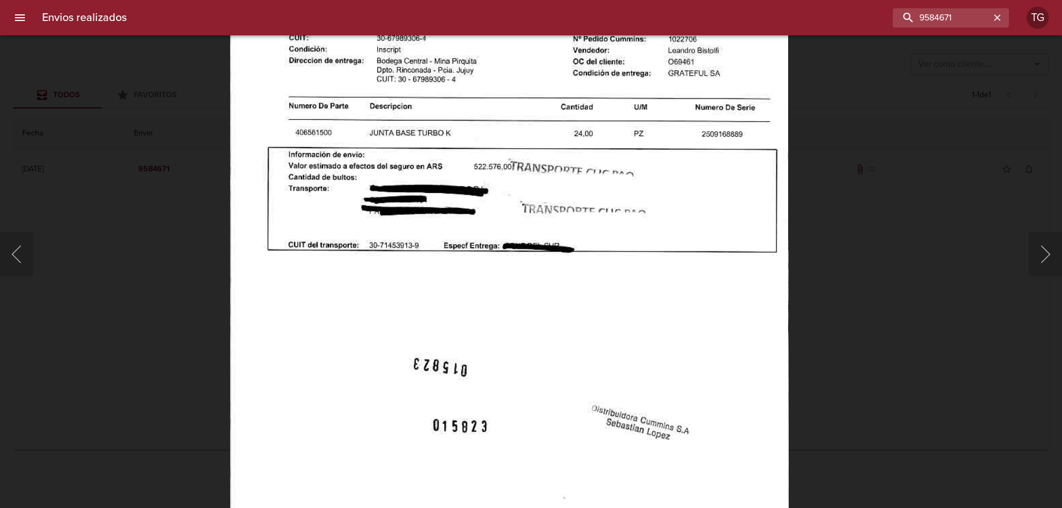
click at [515, 382] on img "Lightbox" at bounding box center [509, 270] width 559 height 799
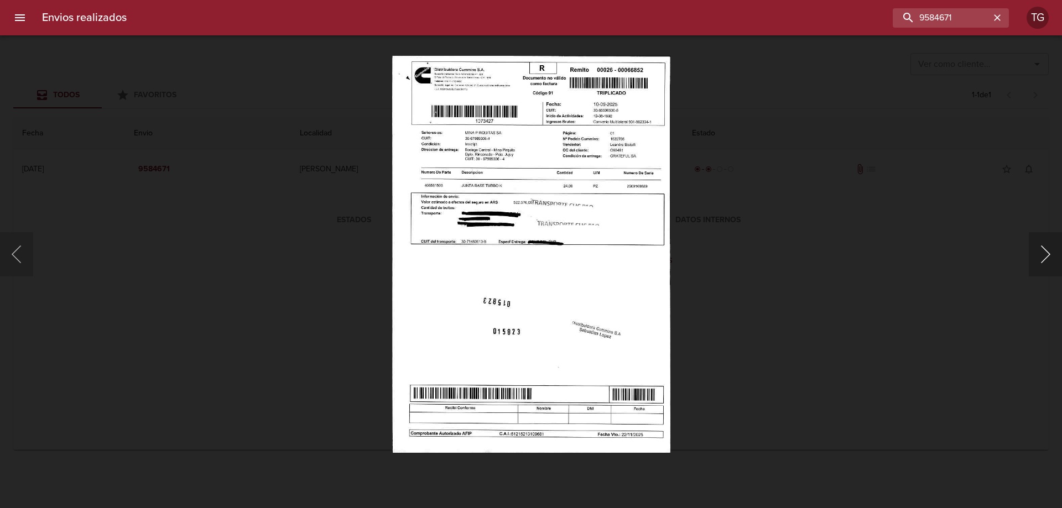
click at [1046, 251] on button "Siguiente" at bounding box center [1045, 254] width 33 height 44
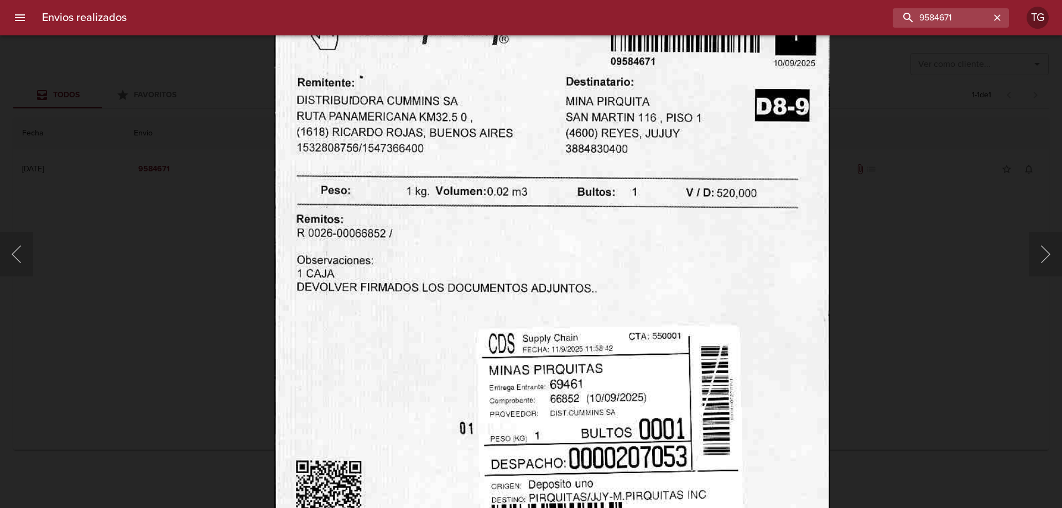
click at [523, 209] on img "Lightbox" at bounding box center [551, 366] width 555 height 799
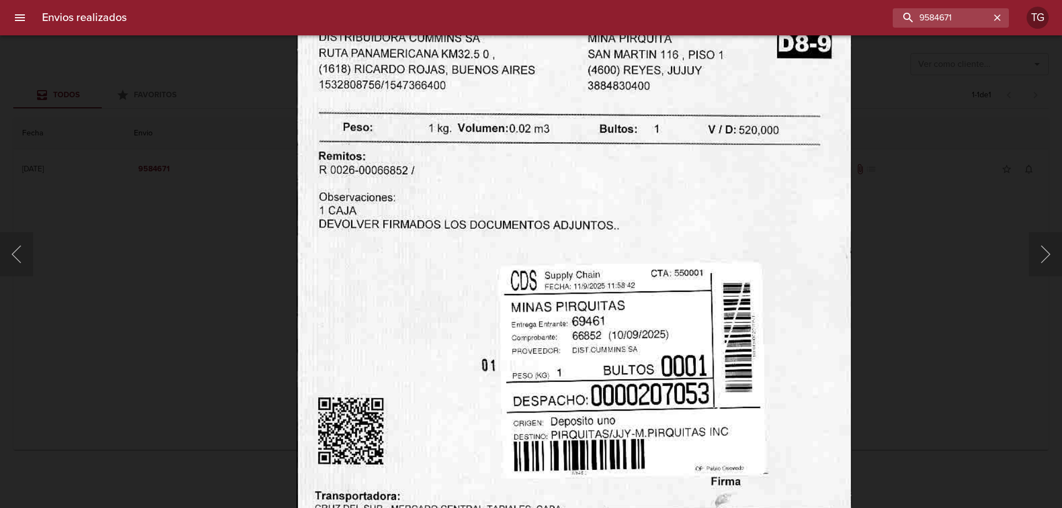
click at [545, 145] on img "Lightbox" at bounding box center [574, 303] width 555 height 799
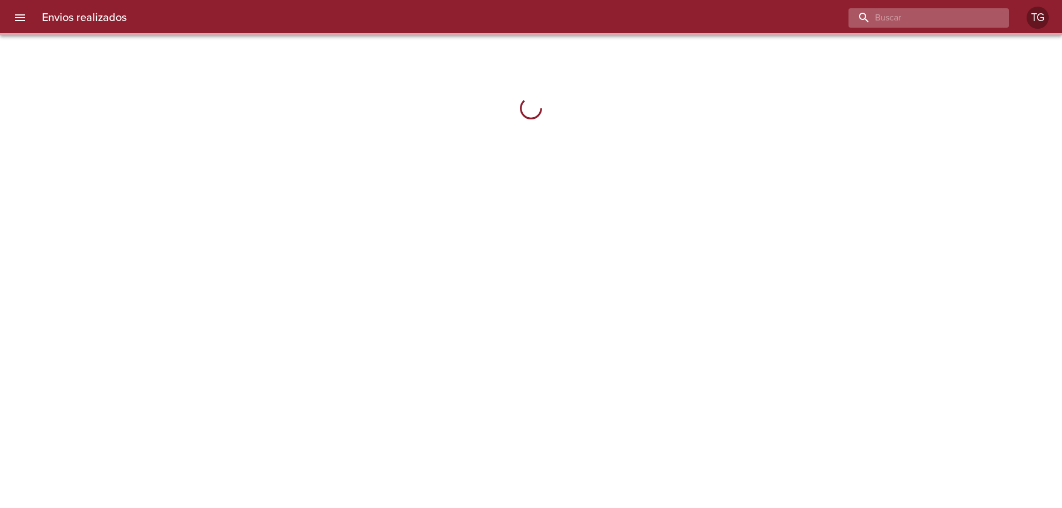
click at [927, 24] on input "buscar" at bounding box center [920, 17] width 142 height 19
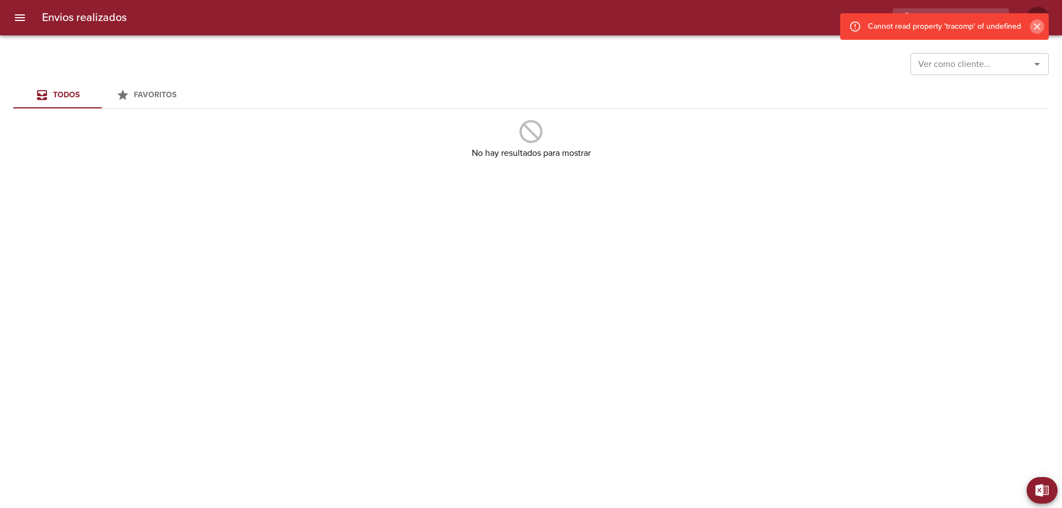
drag, startPoint x: 1037, startPoint y: 25, endPoint x: 968, endPoint y: 21, distance: 69.3
click at [1036, 25] on icon "Cerrar" at bounding box center [1037, 26] width 11 height 11
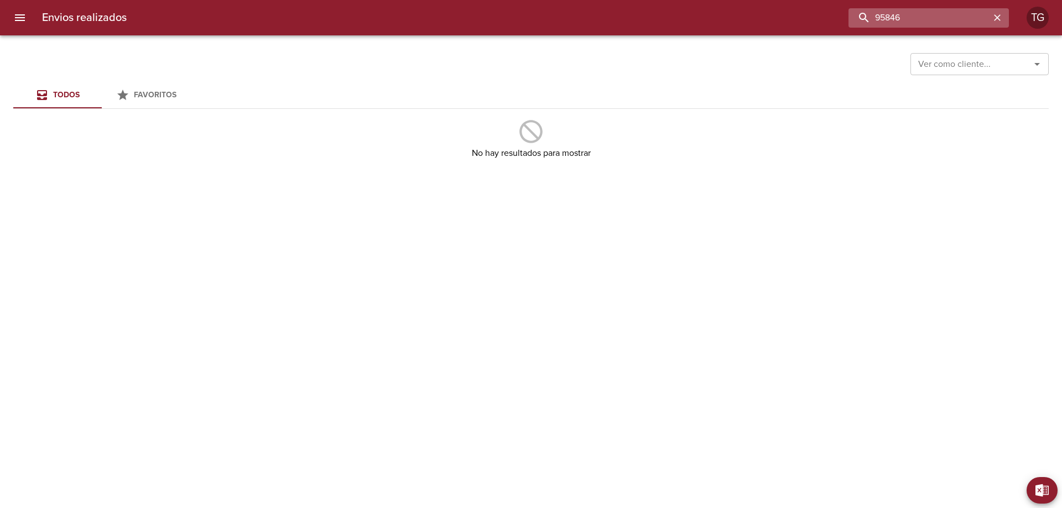
click at [954, 17] on input "95846" at bounding box center [920, 17] width 142 height 19
type input "9584671"
